Goal: Entertainment & Leisure: Consume media (video, audio)

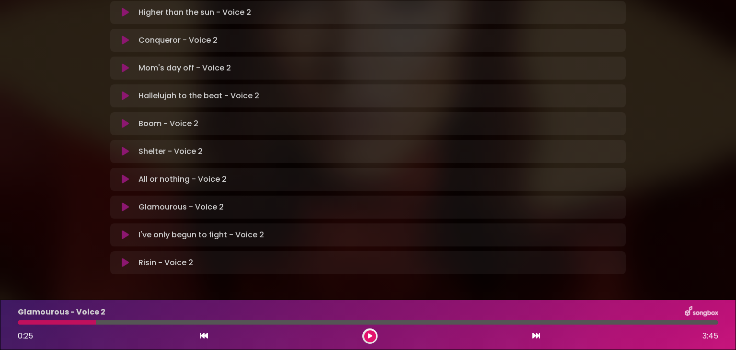
click at [71, 323] on div at bounding box center [57, 322] width 78 height 4
click at [73, 322] on div at bounding box center [57, 322] width 78 height 4
click at [370, 338] on icon at bounding box center [370, 336] width 4 height 6
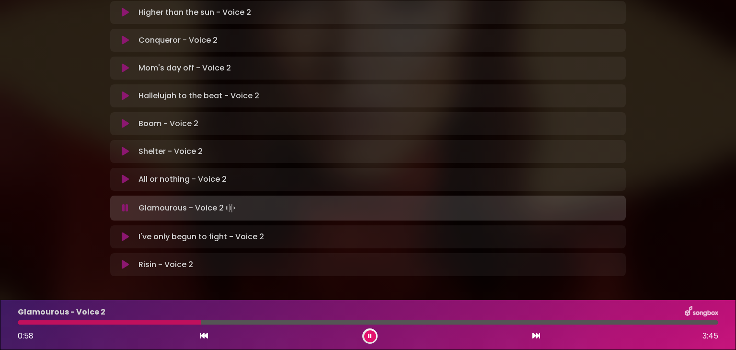
click at [102, 322] on div at bounding box center [109, 322] width 183 height 4
click at [80, 320] on div at bounding box center [70, 322] width 104 height 4
click at [86, 322] on div at bounding box center [64, 322] width 92 height 4
click at [86, 322] on div at bounding box center [64, 322] width 93 height 4
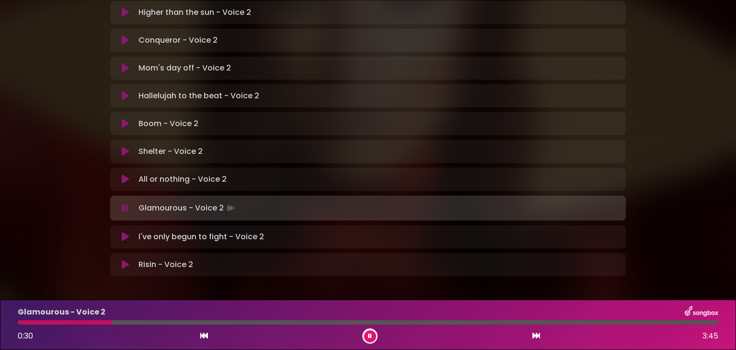
click at [86, 322] on div at bounding box center [65, 322] width 94 height 4
click at [86, 322] on div at bounding box center [64, 322] width 92 height 4
click at [86, 322] on div at bounding box center [64, 322] width 93 height 4
click at [86, 322] on div at bounding box center [368, 322] width 700 height 4
click at [86, 322] on div at bounding box center [64, 322] width 93 height 4
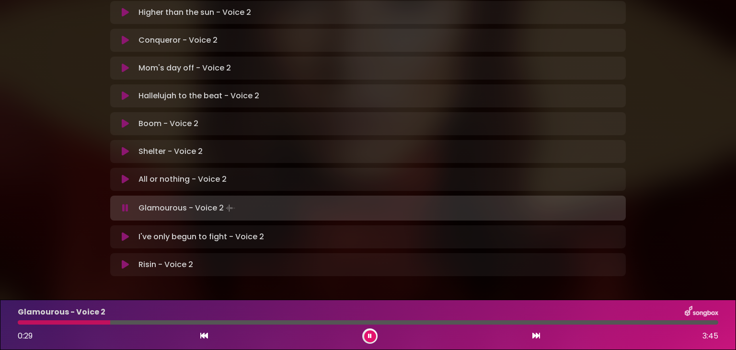
click at [86, 322] on div at bounding box center [64, 322] width 92 height 4
click at [86, 322] on div at bounding box center [64, 322] width 93 height 4
click at [86, 322] on div at bounding box center [64, 322] width 92 height 4
click at [86, 322] on div at bounding box center [65, 322] width 95 height 4
click at [86, 322] on div at bounding box center [64, 322] width 93 height 4
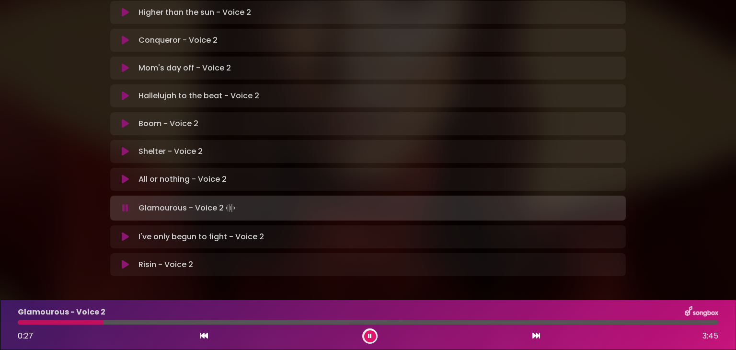
click at [86, 322] on div at bounding box center [61, 322] width 86 height 4
click at [86, 322] on div at bounding box center [63, 322] width 90 height 4
click at [86, 322] on div at bounding box center [65, 322] width 95 height 4
click at [86, 322] on div at bounding box center [64, 322] width 93 height 4
click at [86, 322] on div at bounding box center [63, 322] width 91 height 4
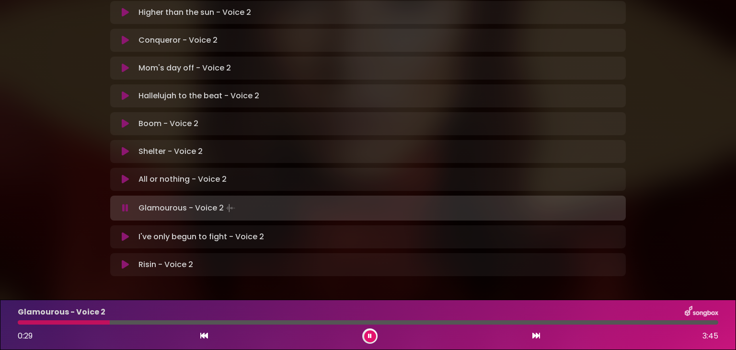
click at [86, 322] on div at bounding box center [64, 322] width 92 height 4
click at [86, 322] on div at bounding box center [64, 322] width 93 height 4
click at [82, 318] on div "Glamourous - Voice 2 0:29 3:45" at bounding box center [368, 325] width 712 height 38
click at [87, 322] on div at bounding box center [67, 322] width 98 height 4
click at [88, 321] on div at bounding box center [64, 322] width 92 height 4
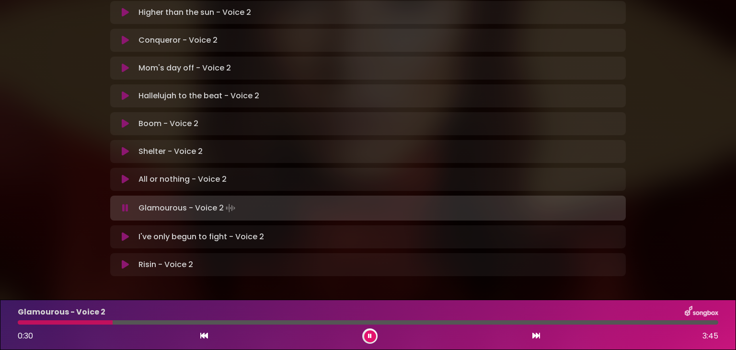
click at [88, 321] on div at bounding box center [65, 322] width 95 height 4
click at [88, 321] on div at bounding box center [62, 322] width 88 height 4
click at [88, 321] on div at bounding box center [64, 322] width 93 height 4
click at [88, 321] on div at bounding box center [63, 322] width 90 height 4
click at [88, 321] on div at bounding box center [64, 322] width 92 height 4
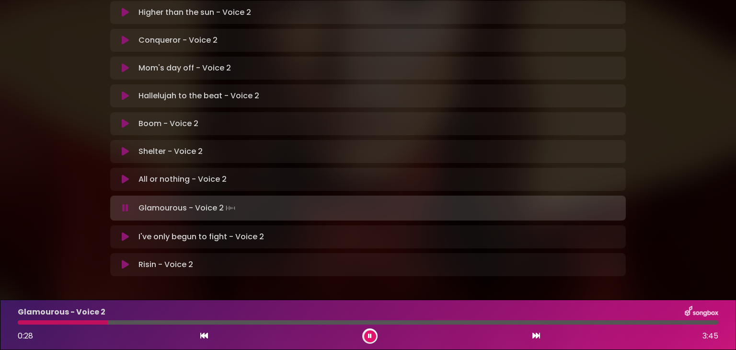
click at [88, 321] on div at bounding box center [63, 322] width 90 height 4
click at [88, 321] on div at bounding box center [58, 322] width 80 height 4
click at [88, 321] on div at bounding box center [64, 322] width 93 height 4
click at [369, 333] on icon at bounding box center [370, 336] width 4 height 6
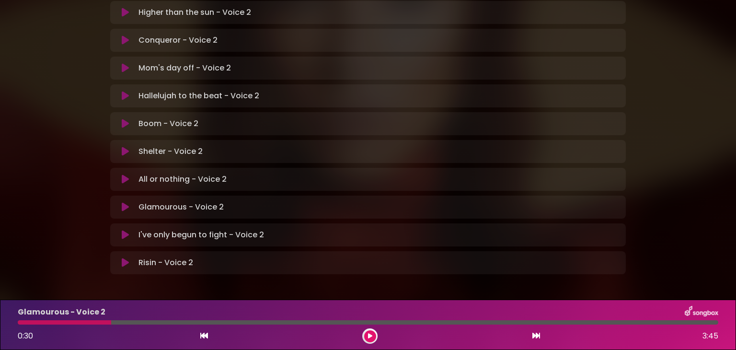
click at [88, 324] on div "Glamourous - Voice 2 0:30 3:45" at bounding box center [368, 325] width 712 height 38
click at [369, 341] on button at bounding box center [370, 336] width 12 height 12
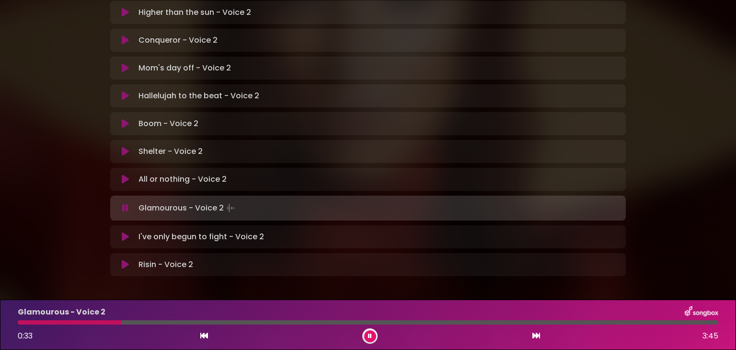
click at [84, 325] on div "Glamourous - Voice 2 0:33 3:45" at bounding box center [368, 325] width 712 height 38
click at [89, 322] on div at bounding box center [72, 322] width 109 height 4
click at [92, 324] on div "Glamourous - Voice 2 0:29 3:45" at bounding box center [368, 325] width 712 height 38
click at [93, 321] on div at bounding box center [65, 322] width 95 height 4
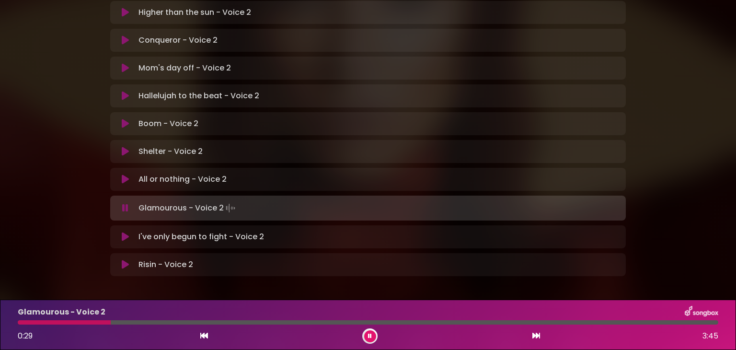
click at [93, 321] on div at bounding box center [64, 322] width 93 height 4
click at [93, 321] on div at bounding box center [63, 322] width 91 height 4
click at [101, 324] on div at bounding box center [64, 322] width 92 height 4
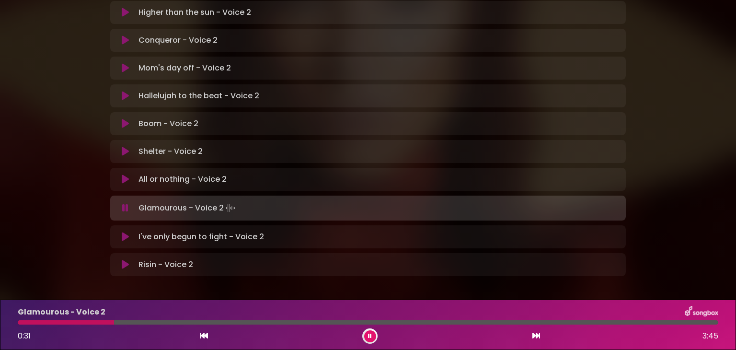
click at [101, 324] on div at bounding box center [66, 322] width 96 height 4
click at [101, 324] on div at bounding box center [368, 322] width 700 height 4
click at [101, 324] on div at bounding box center [64, 322] width 92 height 4
click at [101, 324] on div at bounding box center [66, 322] width 97 height 4
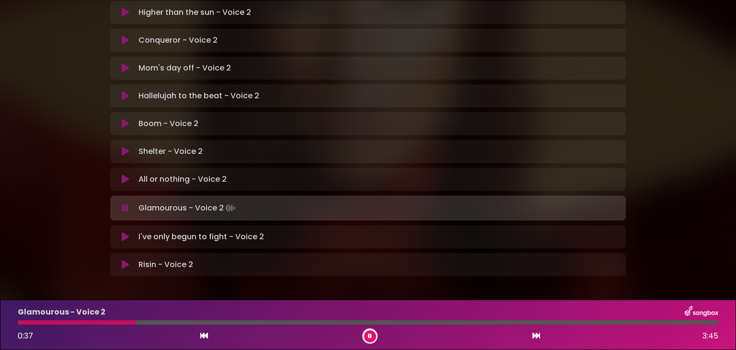
click at [101, 324] on div at bounding box center [77, 322] width 118 height 4
click at [372, 338] on button at bounding box center [370, 336] width 12 height 12
